Goal: Information Seeking & Learning: Learn about a topic

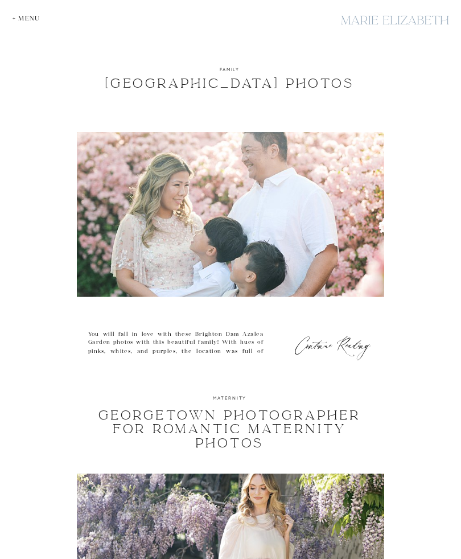
scroll to position [889, 0]
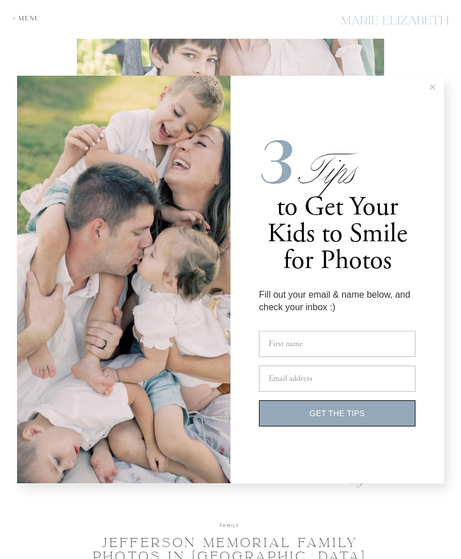
click at [434, 98] on button at bounding box center [432, 87] width 23 height 23
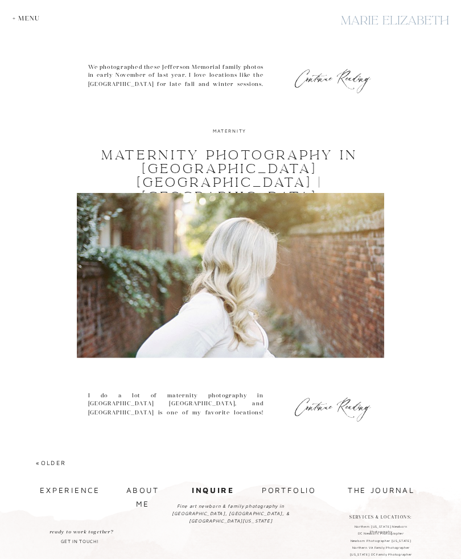
scroll to position [3073, 0]
click at [117, 158] on link "Maternity Photography in [GEOGRAPHIC_DATA] [GEOGRAPHIC_DATA] | [GEOGRAPHIC_DATA]" at bounding box center [229, 176] width 256 height 58
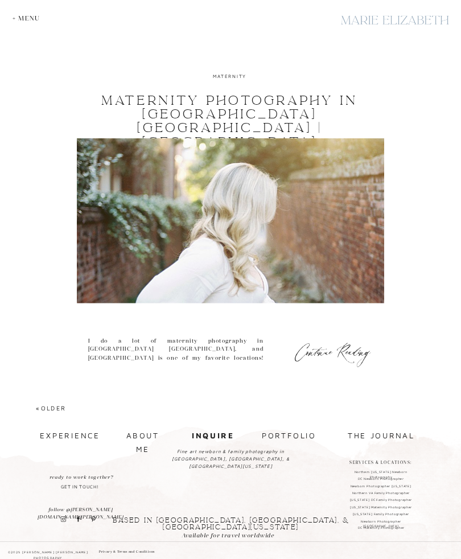
scroll to position [3129, 0]
click at [54, 407] on link "«Older" at bounding box center [51, 407] width 30 height 7
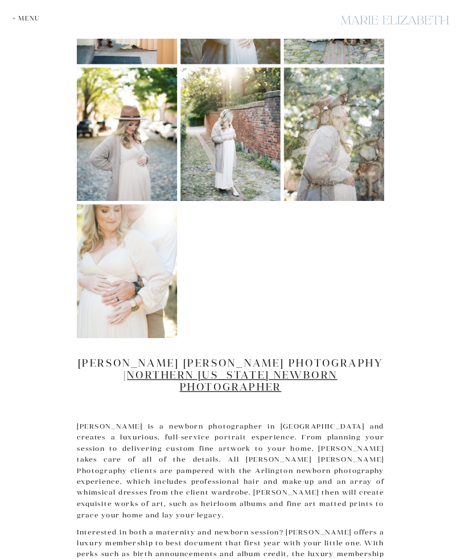
scroll to position [843, 0]
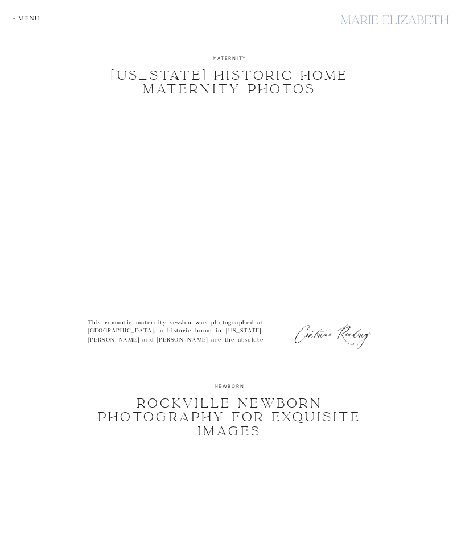
scroll to position [1201, 0]
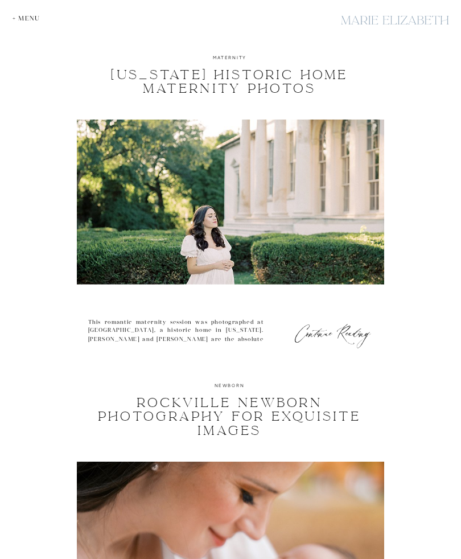
click at [318, 335] on h3 "Continue Reading" at bounding box center [333, 331] width 81 height 10
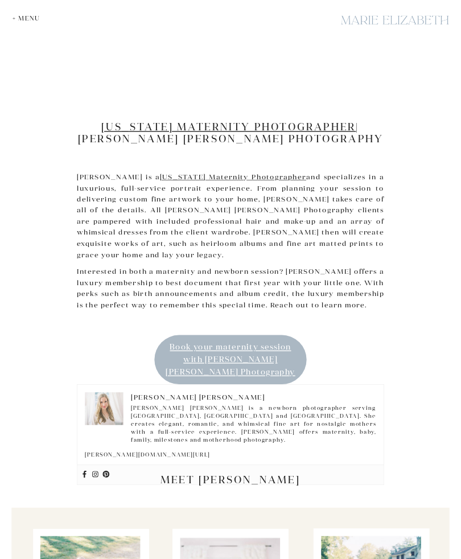
scroll to position [1004, 0]
